Goal: Find specific page/section: Find specific page/section

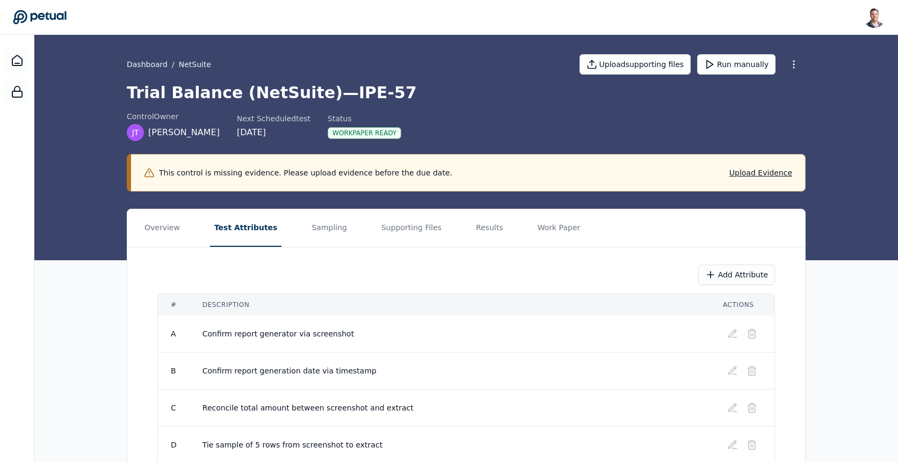
scroll to position [35, 0]
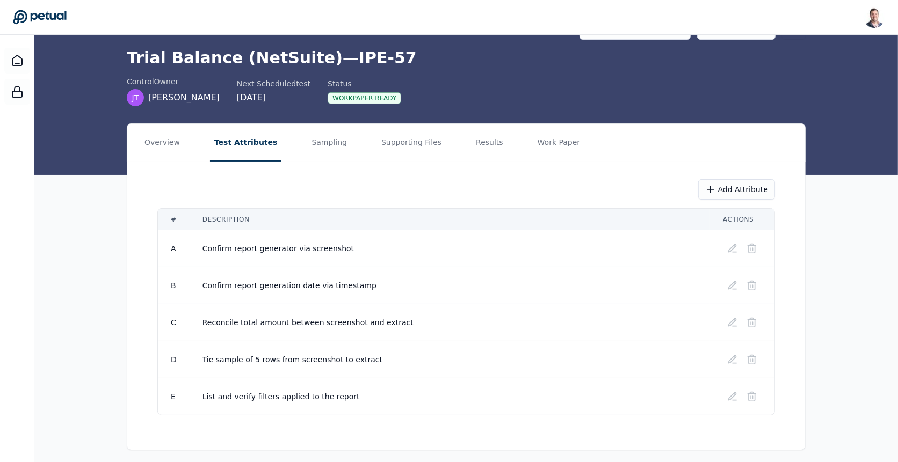
click at [328, 96] on div "Workpaper Ready" at bounding box center [365, 98] width 74 height 12
click at [859, 276] on div "Overview Test Attributes Sampling Supporting Files Results Work Paper Add Attri…" at bounding box center [466, 287] width 864 height 327
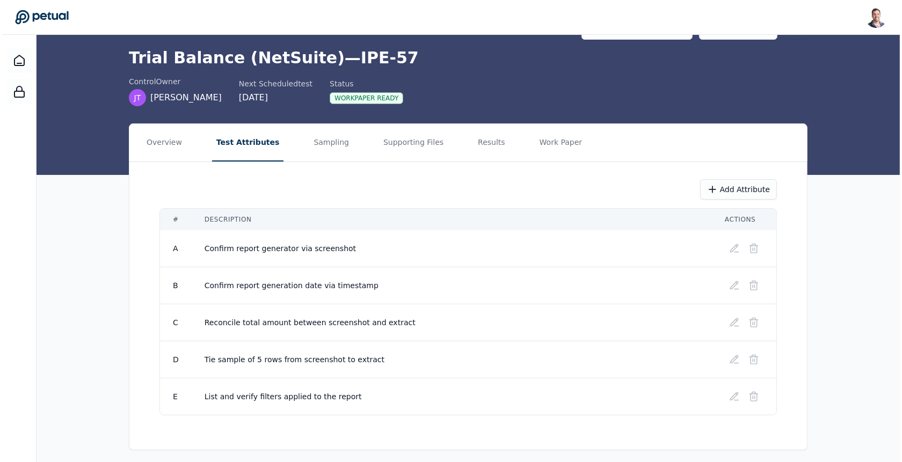
scroll to position [0, 0]
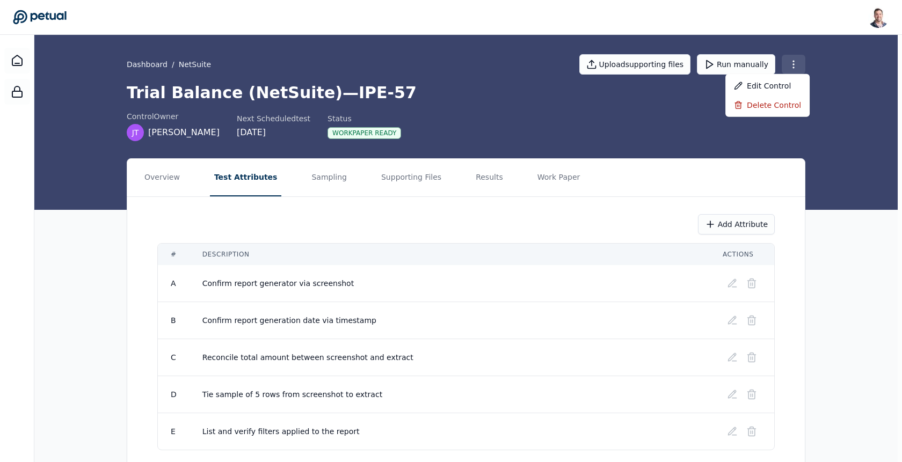
click at [795, 63] on html "Snir Kodesh snir@petual.ai Sign out Dashboard / NetSuite Upload supporting file…" at bounding box center [451, 251] width 902 height 503
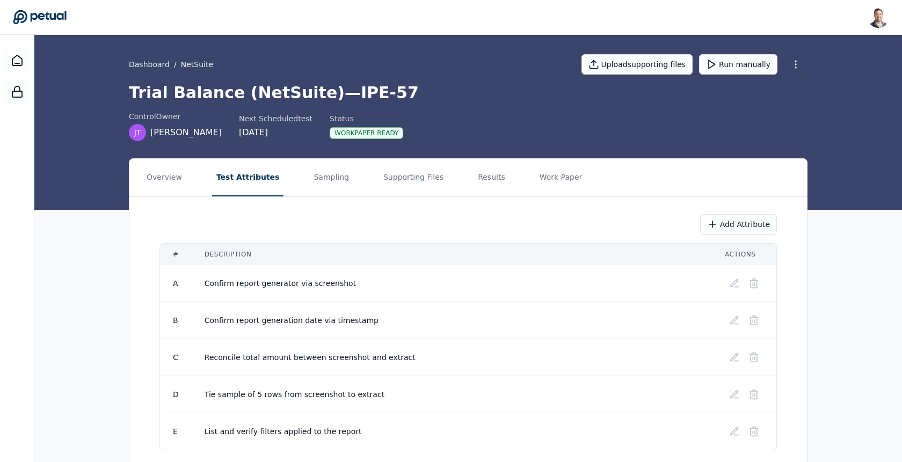
click at [576, 104] on html "Snir Kodesh snir@petual.ai Sign out Dashboard / NetSuite Upload supporting file…" at bounding box center [451, 251] width 902 height 503
click at [552, 174] on button "Work Paper" at bounding box center [559, 178] width 52 height 38
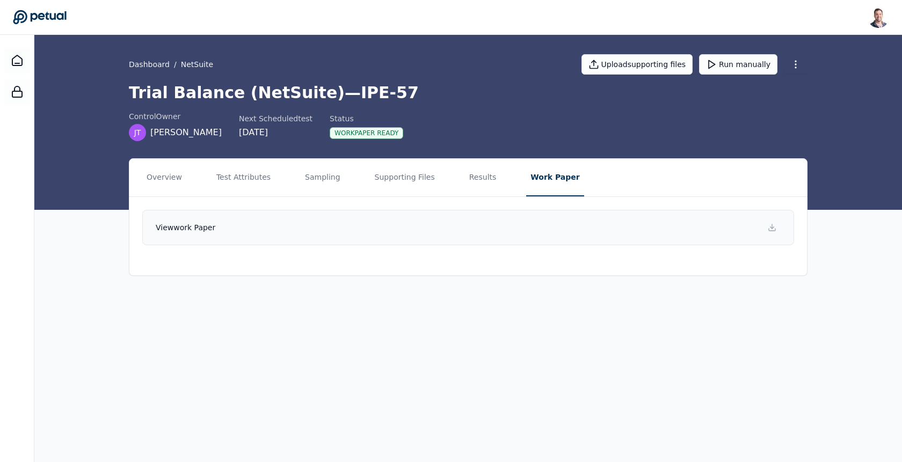
click at [453, 231] on link "View work paper" at bounding box center [468, 227] width 652 height 35
